Goal: Task Accomplishment & Management: Complete application form

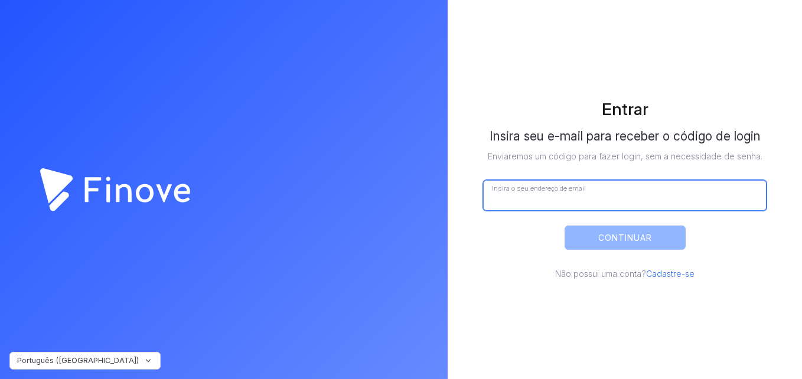
drag, startPoint x: 0, startPoint y: 0, endPoint x: 571, endPoint y: 181, distance: 598.7
click at [571, 181] on input "Insira o seu endereço de email" at bounding box center [625, 195] width 284 height 31
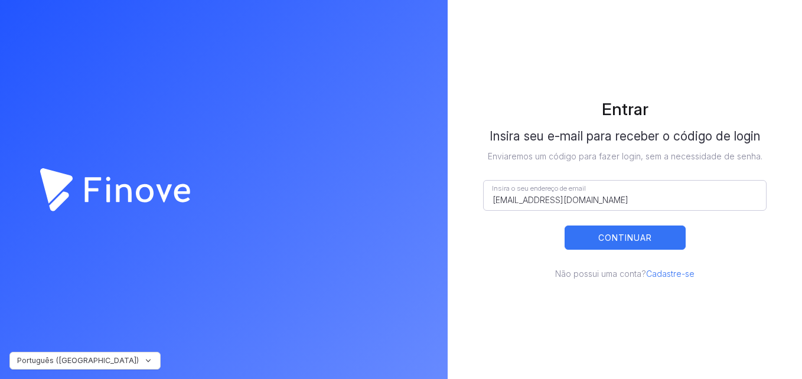
click at [597, 236] on button "CONTINUAR" at bounding box center [625, 238] width 121 height 24
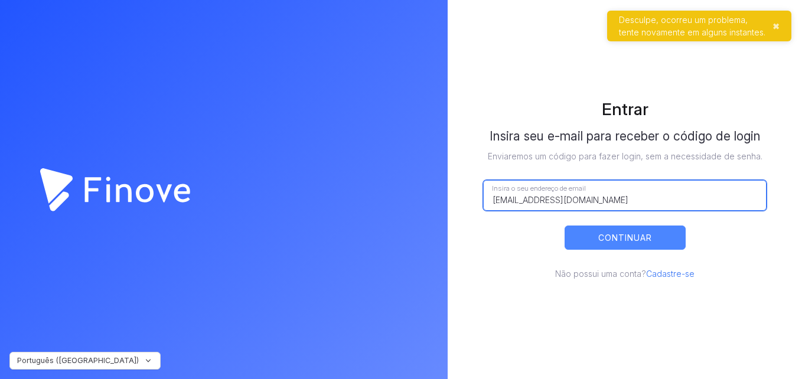
click at [542, 198] on input "[EMAIL_ADDRESS][DOMAIN_NAME]" at bounding box center [625, 195] width 284 height 31
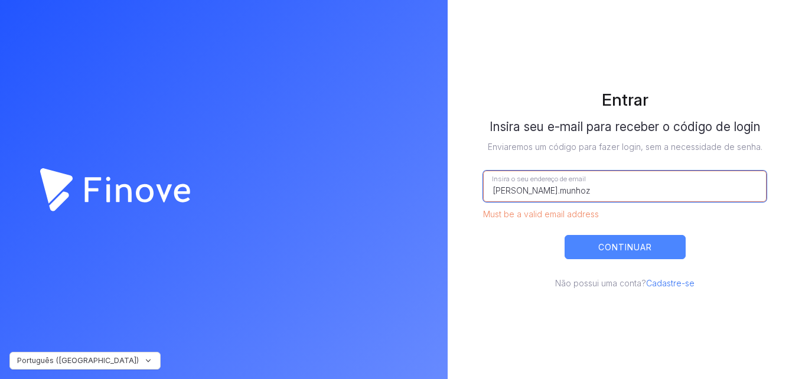
click at [611, 186] on input "[PERSON_NAME].munhoz" at bounding box center [625, 186] width 284 height 31
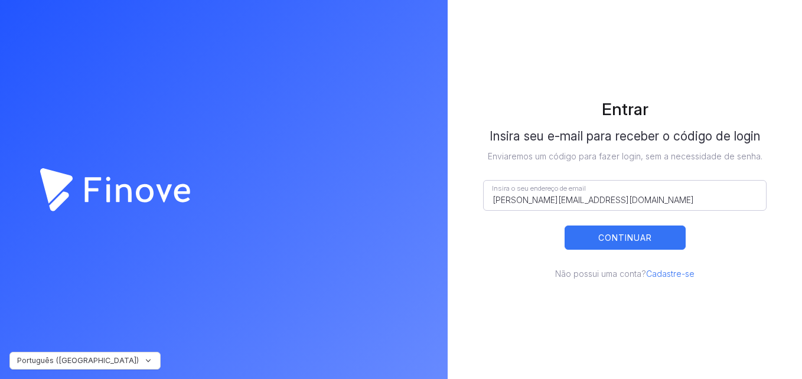
click at [602, 237] on button "CONTINUAR" at bounding box center [625, 238] width 121 height 24
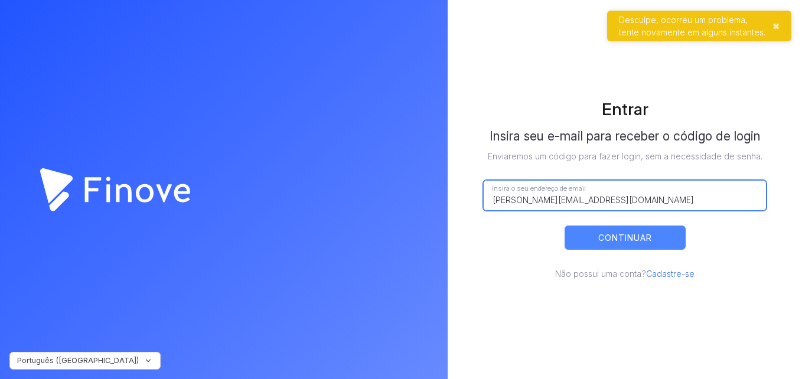
click at [607, 197] on input "[PERSON_NAME][EMAIL_ADDRESS][DOMAIN_NAME]" at bounding box center [625, 195] width 284 height 31
click at [603, 198] on input "[PERSON_NAME][EMAIL_ADDRESS][DOMAIN_NAME]" at bounding box center [625, 195] width 284 height 31
click at [540, 200] on input "[PERSON_NAME][EMAIL_ADDRESS][DOMAIN_NAME]" at bounding box center [625, 195] width 284 height 31
drag, startPoint x: 548, startPoint y: 200, endPoint x: 464, endPoint y: 194, distance: 83.5
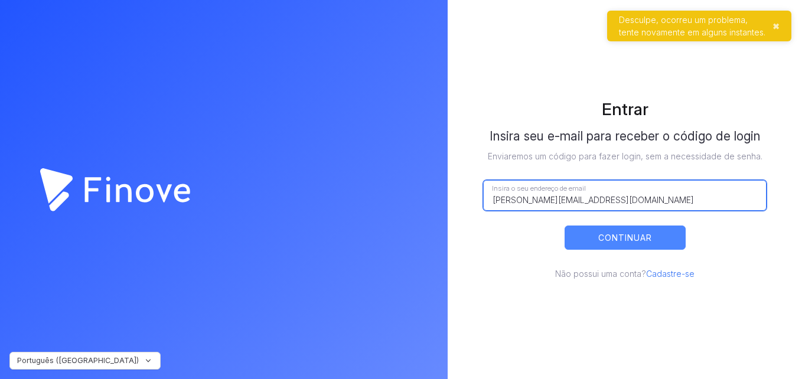
click at [464, 194] on div "Entrar Insira seu e-mail para receber o código de login Enviaremos um código pa…" at bounding box center [625, 189] width 355 height 379
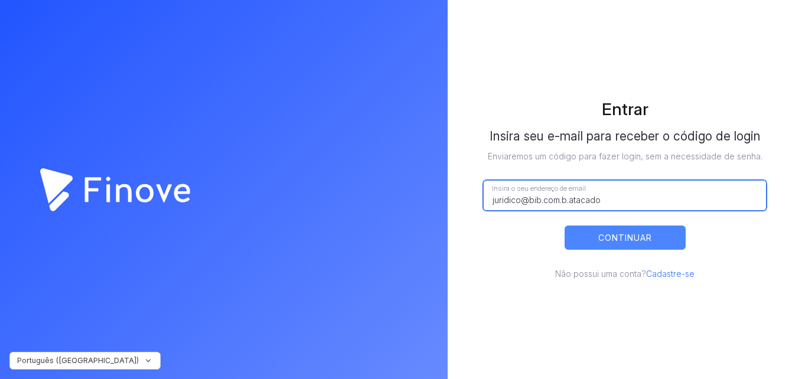
drag, startPoint x: 613, startPoint y: 196, endPoint x: 568, endPoint y: 197, distance: 44.9
click at [568, 197] on input "juridico@bib.com.b.atacado" at bounding box center [625, 195] width 284 height 31
click at [520, 200] on input "[EMAIL_ADDRESS][DOMAIN_NAME]" at bounding box center [625, 195] width 284 height 31
type input "[EMAIL_ADDRESS][DOMAIN_NAME]"
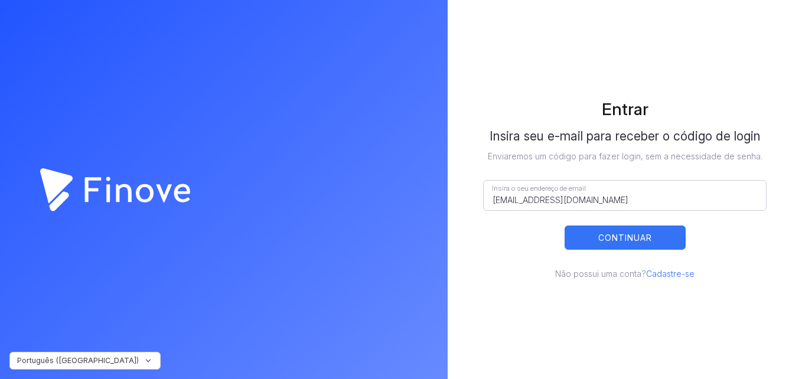
click at [626, 226] on button "CONTINUAR" at bounding box center [625, 238] width 121 height 24
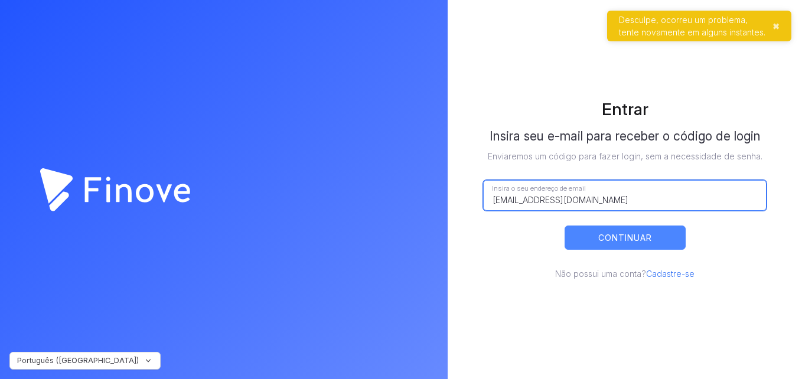
click at [561, 200] on input "[EMAIL_ADDRESS][DOMAIN_NAME]" at bounding box center [625, 195] width 284 height 31
click at [593, 199] on input "[EMAIL_ADDRESS][DOMAIN_NAME]" at bounding box center [625, 195] width 284 height 31
click at [620, 199] on input "[EMAIL_ADDRESS][DOMAIN_NAME]" at bounding box center [625, 195] width 284 height 31
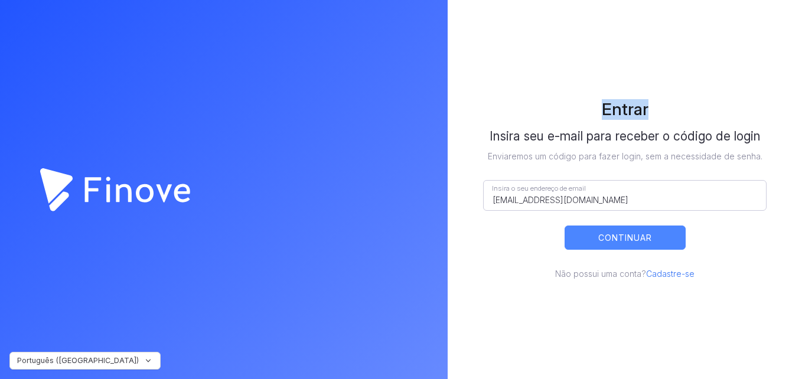
drag, startPoint x: 603, startPoint y: 108, endPoint x: 658, endPoint y: 108, distance: 55.0
click at [658, 108] on h1 "Entrar" at bounding box center [625, 109] width 284 height 21
click at [492, 112] on h1 "Entrar" at bounding box center [625, 109] width 284 height 21
click at [488, 137] on h1 "Insira seu e-mail para receber o código de login" at bounding box center [625, 138] width 284 height 18
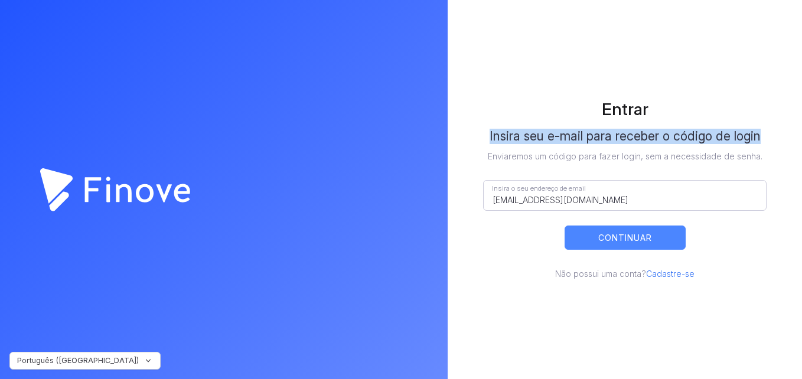
drag, startPoint x: 491, startPoint y: 135, endPoint x: 762, endPoint y: 135, distance: 270.6
click at [762, 135] on h1 "Insira seu e-mail para receber o código de login" at bounding box center [625, 138] width 284 height 18
click at [463, 134] on div "Entrar Insira seu e-mail para receber o código de login Enviaremos um código pa…" at bounding box center [625, 189] width 355 height 379
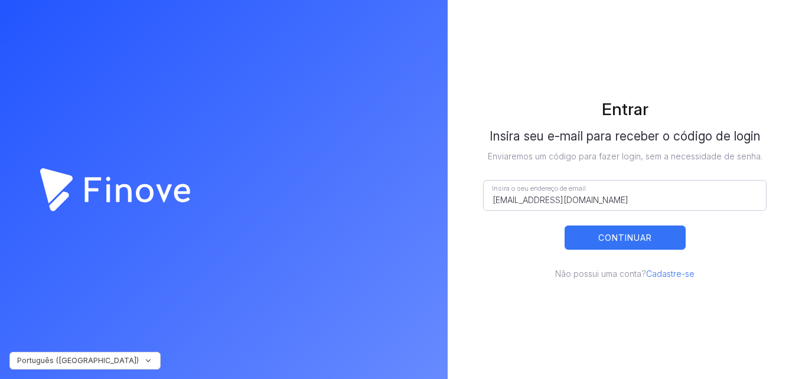
click at [632, 237] on button "CONTINUAR" at bounding box center [625, 238] width 121 height 24
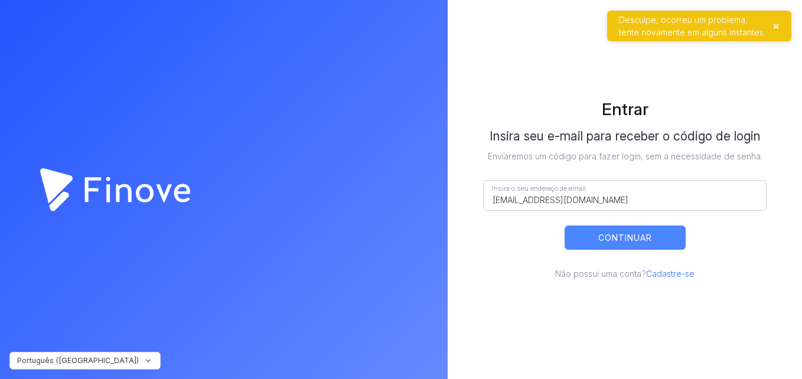
click at [739, 26] on div "Desculpe, ocorreu um problema, tente novamente em alguns instantes." at bounding box center [693, 26] width 148 height 25
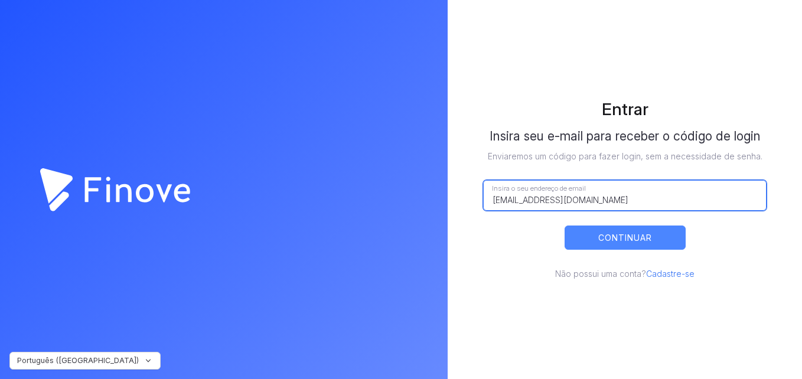
click at [580, 202] on input "[EMAIL_ADDRESS][DOMAIN_NAME]" at bounding box center [625, 195] width 284 height 31
click at [600, 201] on input "[EMAIL_ADDRESS][DOMAIN_NAME]" at bounding box center [625, 195] width 284 height 31
drag, startPoint x: 579, startPoint y: 200, endPoint x: 567, endPoint y: 110, distance: 91.2
click at [578, 197] on input "[EMAIL_ADDRESS][DOMAIN_NAME]" at bounding box center [625, 195] width 284 height 31
